Goal: Task Accomplishment & Management: Manage account settings

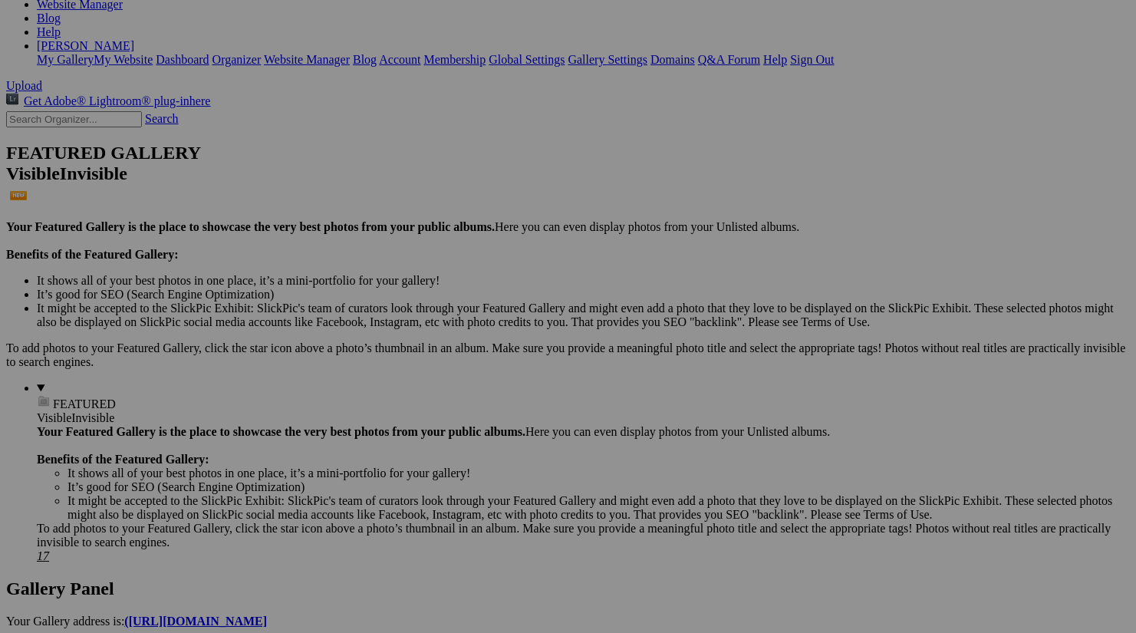
scroll to position [377, 0]
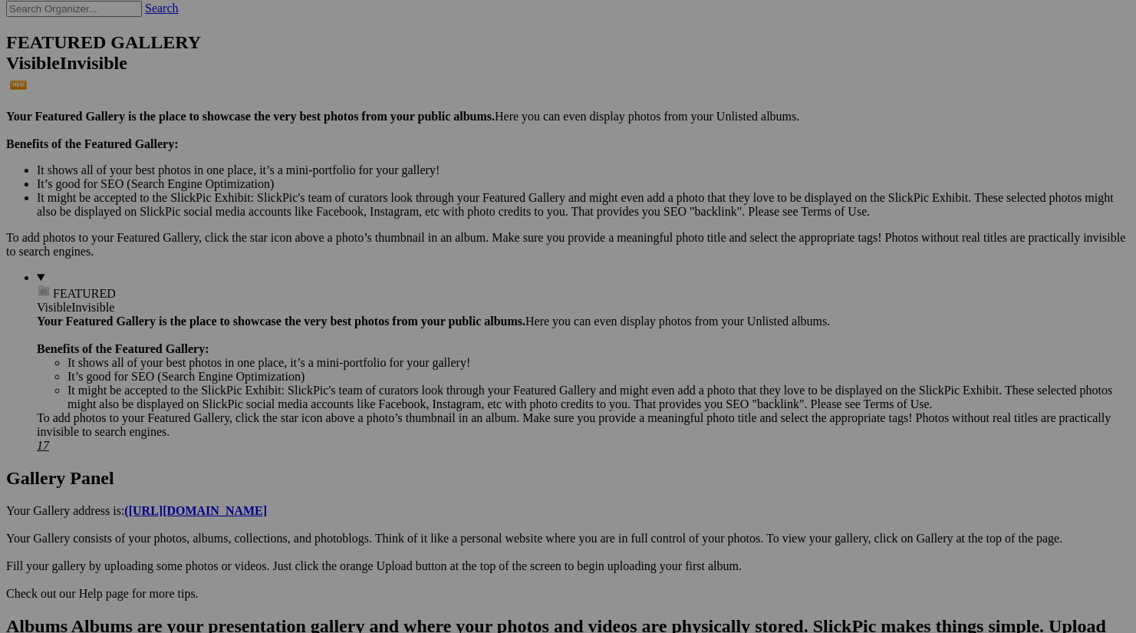
scroll to position [377, 0]
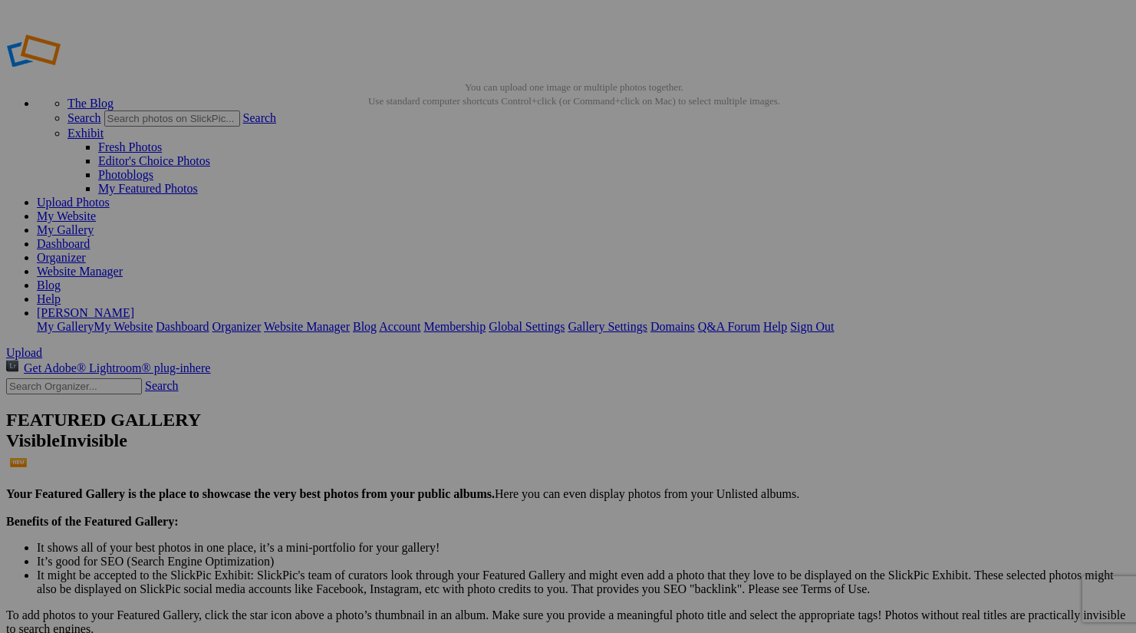
click at [96, 209] on link "My Website" at bounding box center [66, 215] width 59 height 13
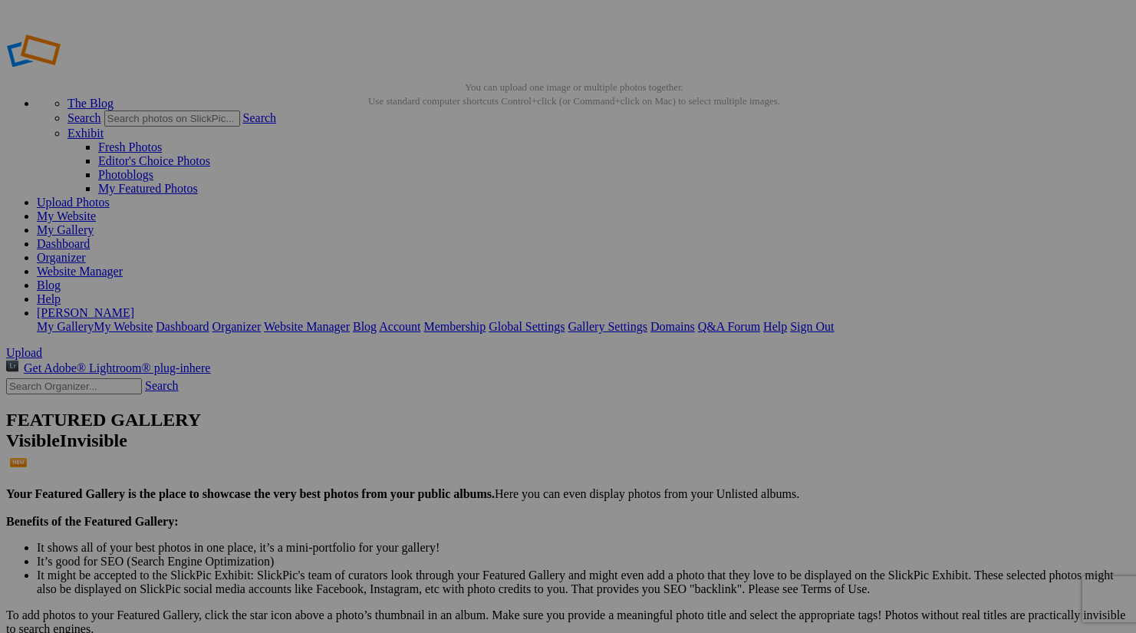
click at [123, 265] on link "Website Manager" at bounding box center [80, 271] width 86 height 13
